Goal: Task Accomplishment & Management: Manage account settings

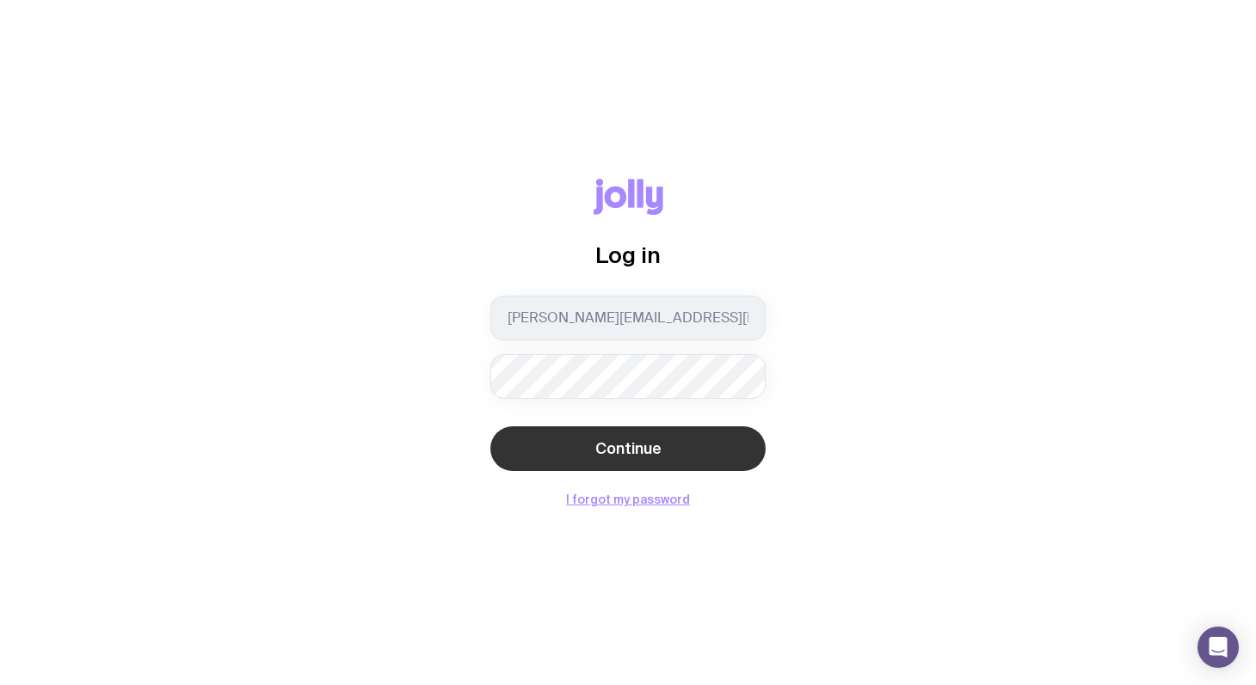
click at [654, 439] on span "Continue" at bounding box center [628, 449] width 66 height 21
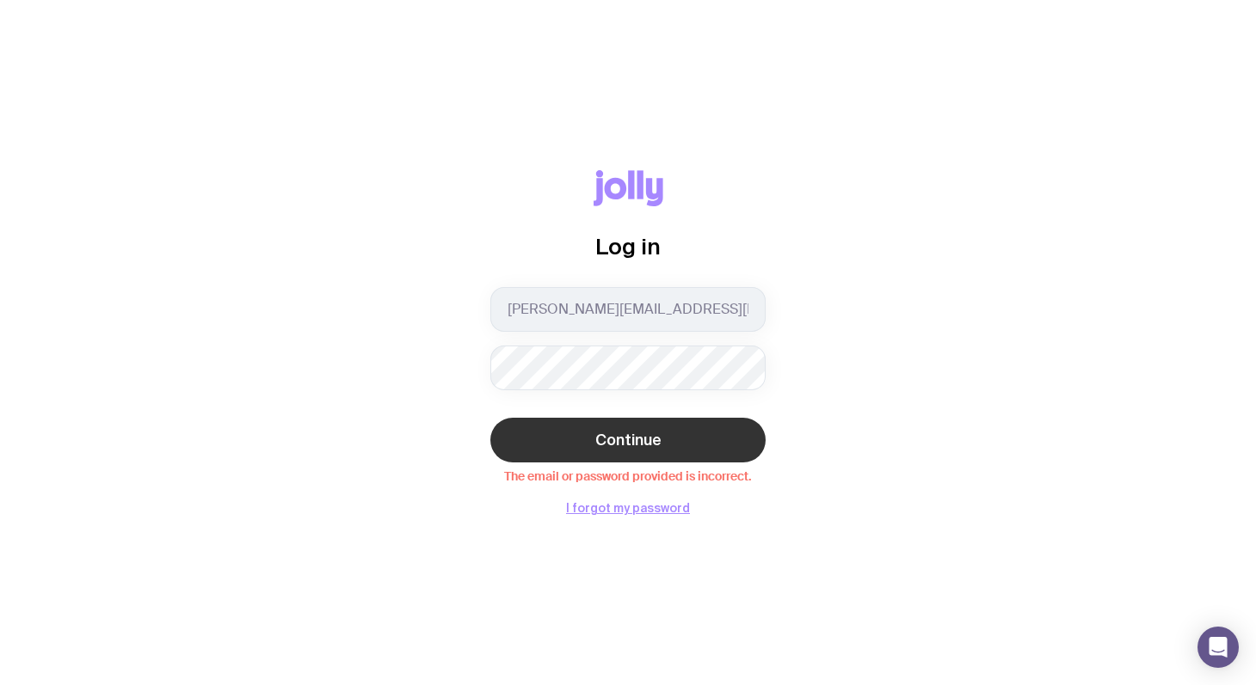
click at [605, 433] on span "Continue" at bounding box center [628, 440] width 66 height 21
click at [679, 437] on button "Continue" at bounding box center [627, 440] width 275 height 45
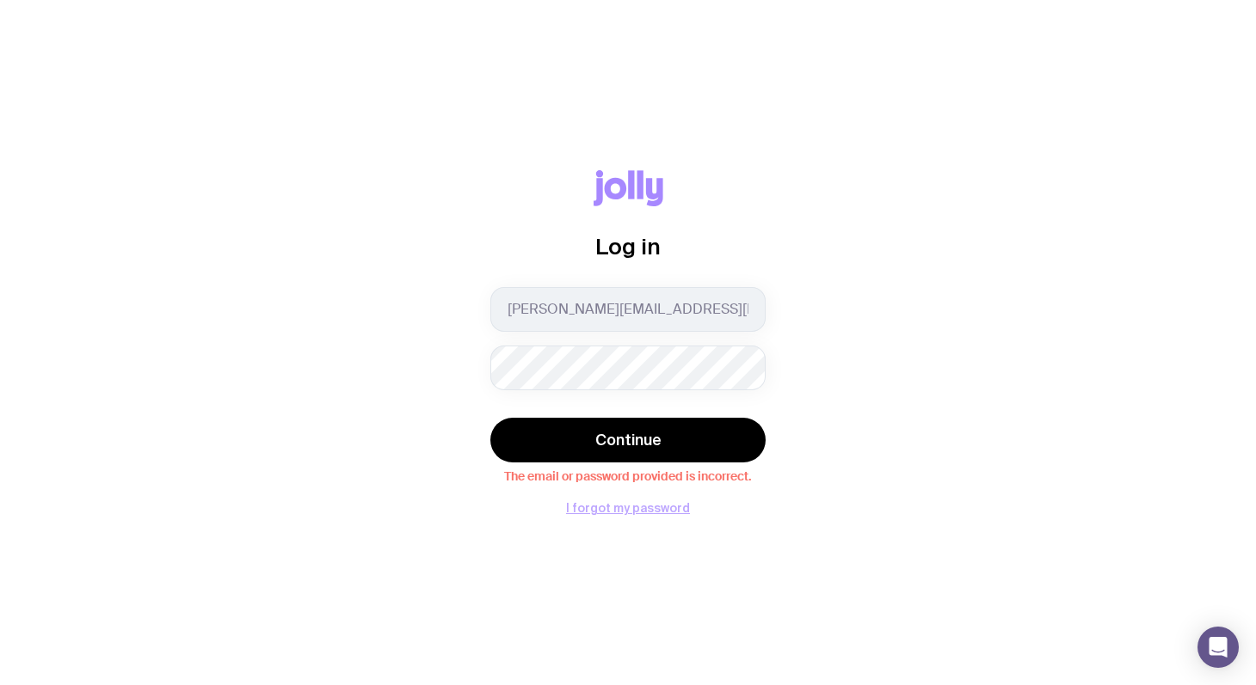
click at [633, 514] on button "I forgot my password" at bounding box center [628, 508] width 124 height 14
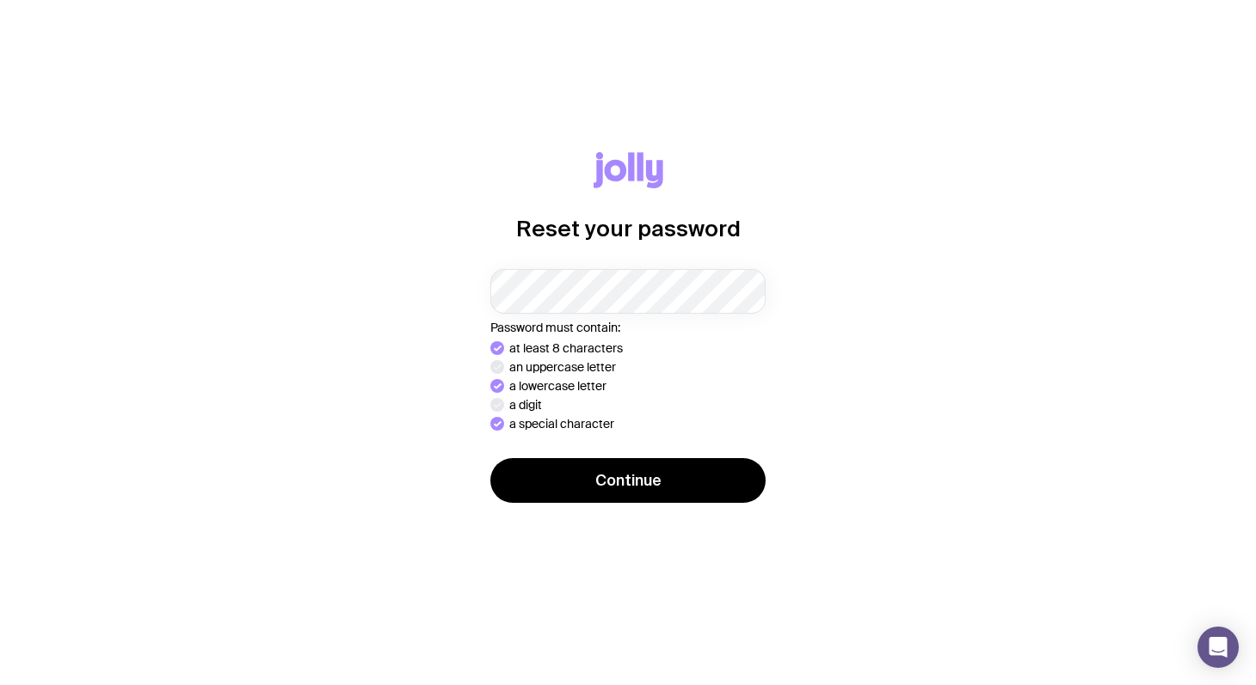
click at [421, 299] on div "Reset your password Password must contain: at least 8 characters an uppercase l…" at bounding box center [627, 343] width 1173 height 382
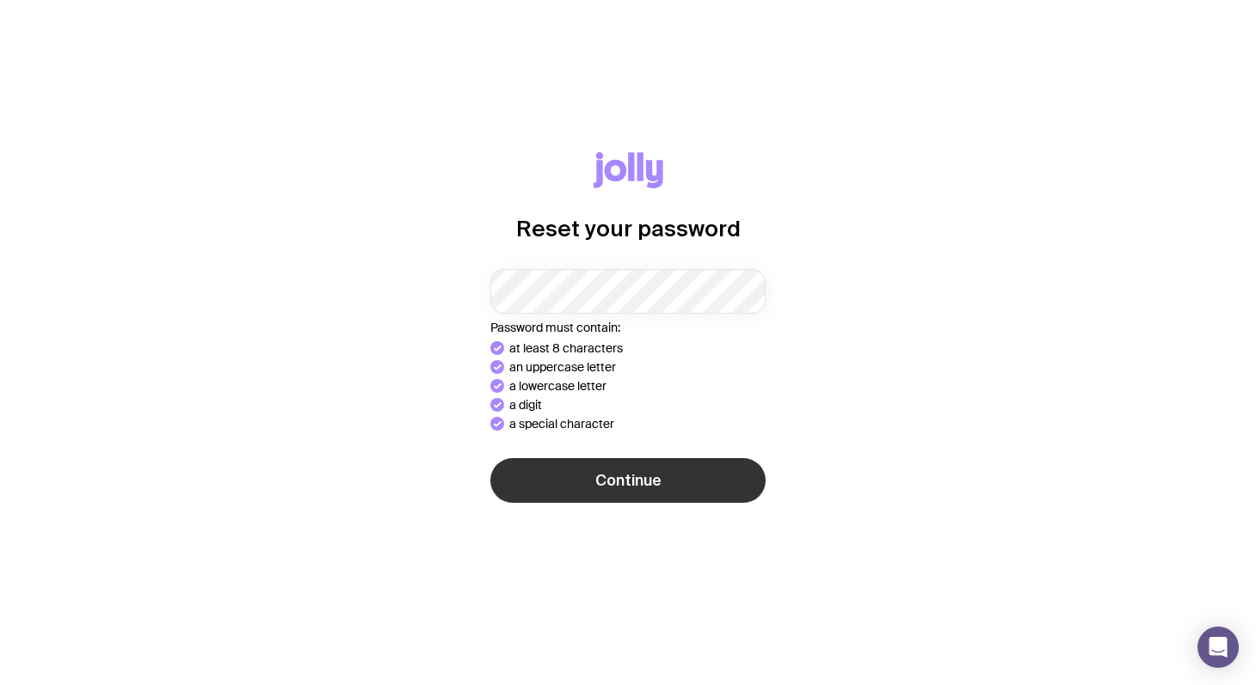
click at [704, 483] on button "Continue" at bounding box center [627, 480] width 275 height 45
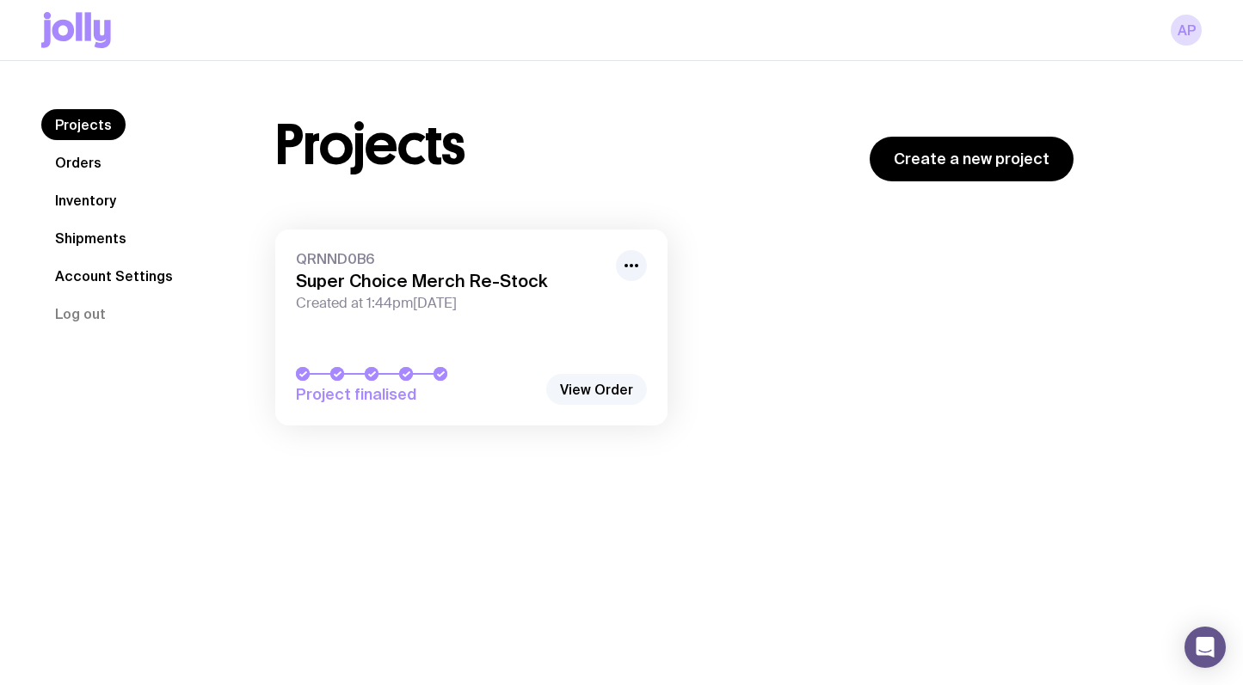
click at [595, 397] on link "View Order" at bounding box center [596, 389] width 101 height 31
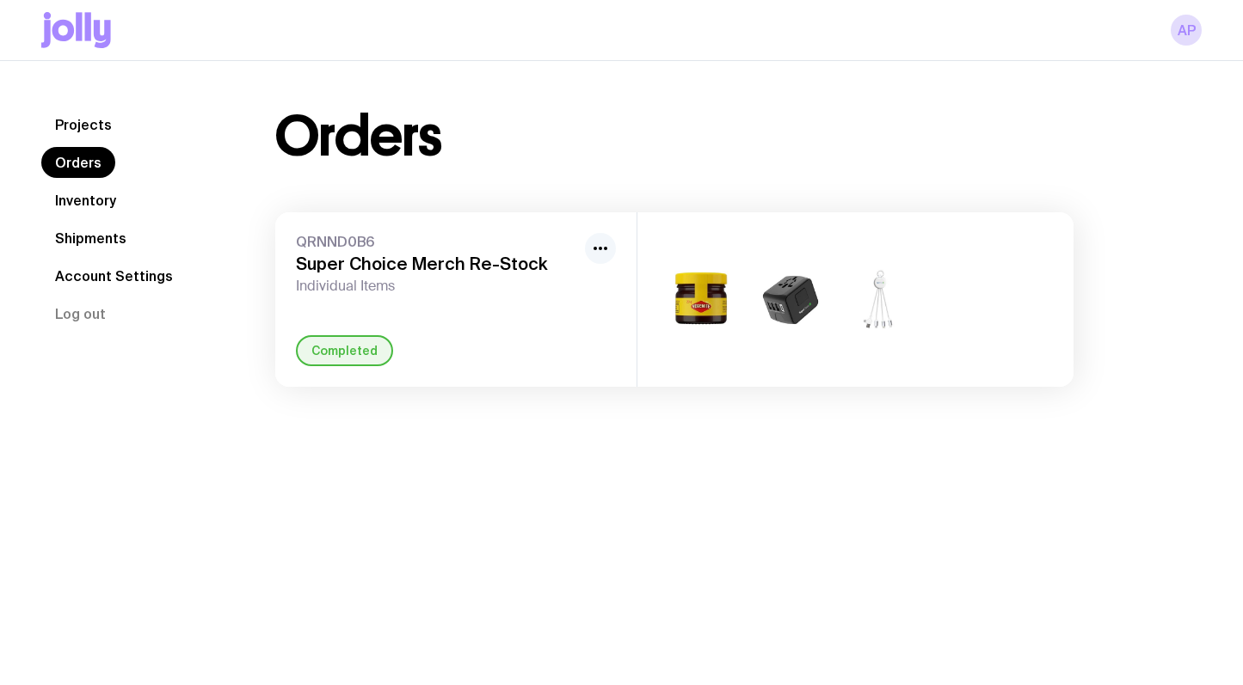
drag, startPoint x: 0, startPoint y: 0, endPoint x: 606, endPoint y: 253, distance: 657.0
click at [606, 253] on icon "button" at bounding box center [600, 248] width 21 height 21
click at [567, 392] on div "Projects Orders Inventory Shipments Account Settings Log out Projects Orders In…" at bounding box center [621, 248] width 1243 height 374
click at [100, 238] on link "Shipments" at bounding box center [90, 238] width 99 height 31
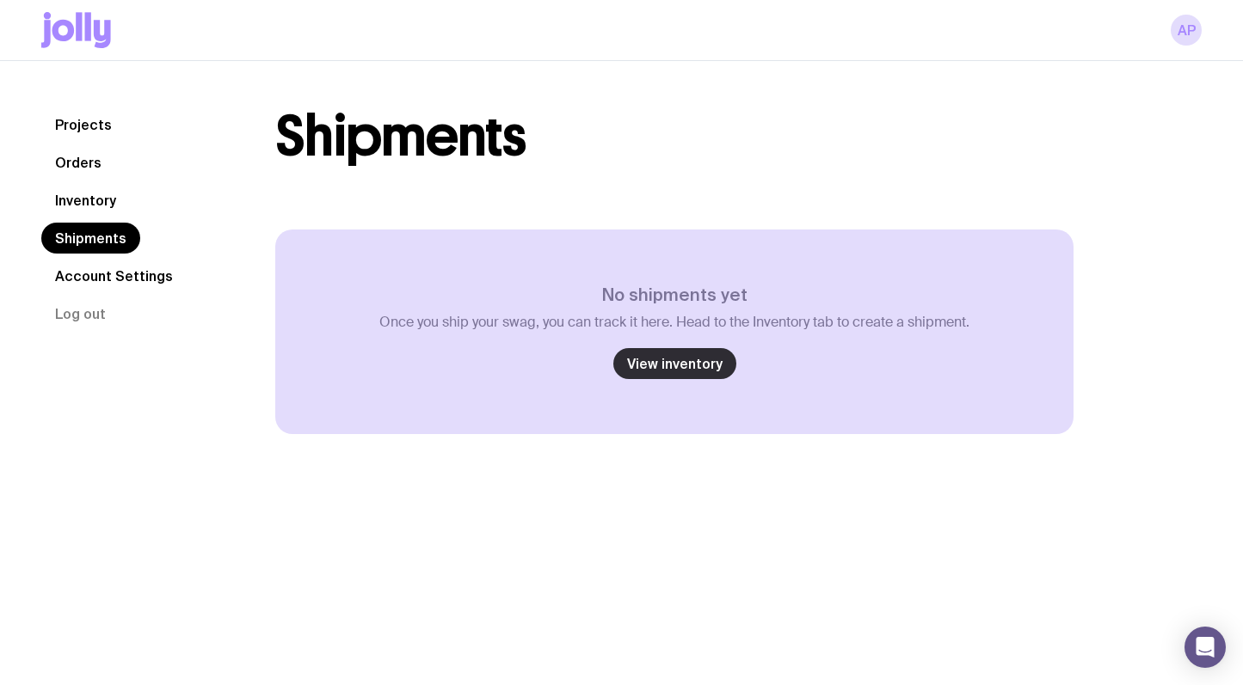
click at [661, 369] on link "View inventory" at bounding box center [674, 363] width 123 height 31
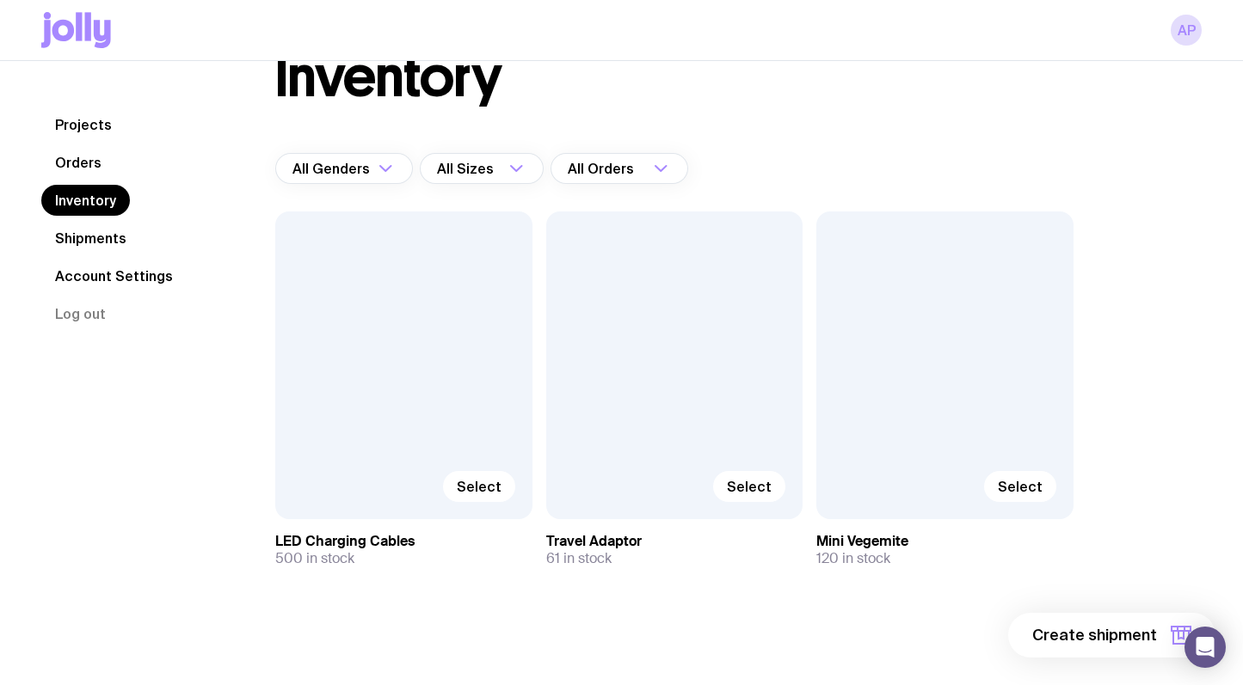
scroll to position [61, 0]
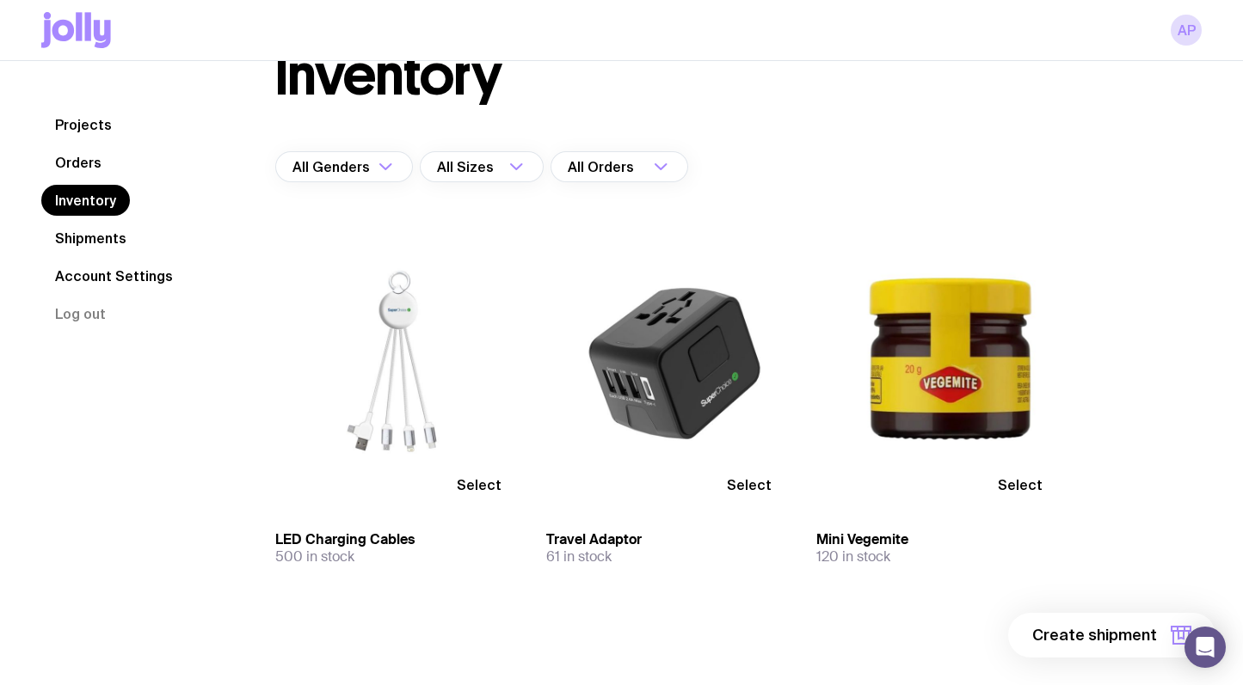
click at [95, 126] on link "Projects" at bounding box center [83, 124] width 84 height 31
